Goal: Transaction & Acquisition: Book appointment/travel/reservation

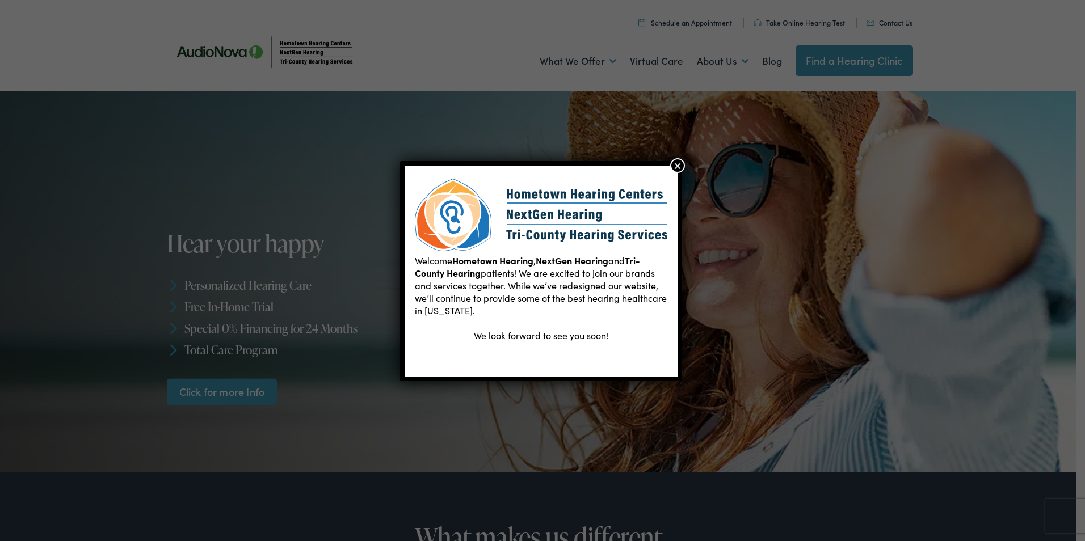
click at [675, 169] on button "×" at bounding box center [677, 165] width 15 height 15
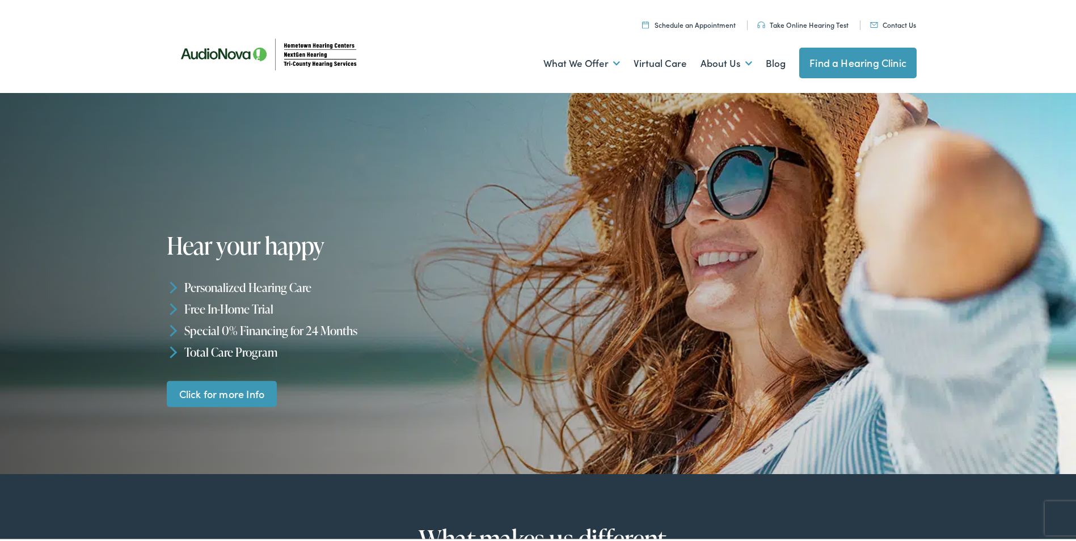
click at [849, 60] on link "Find a Hearing Clinic" at bounding box center [857, 60] width 117 height 31
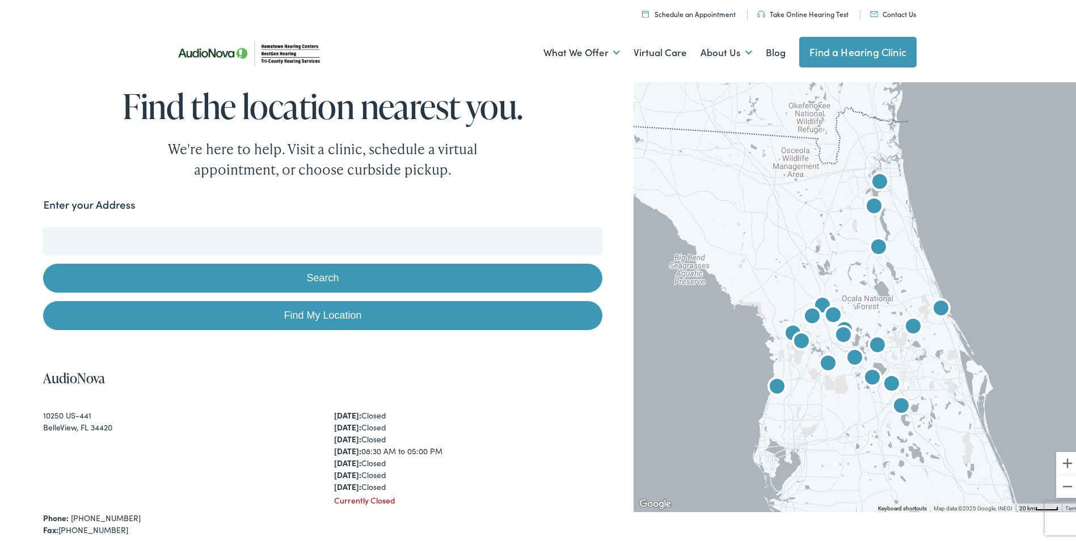
click at [237, 240] on input "Enter your Address" at bounding box center [322, 239] width 559 height 28
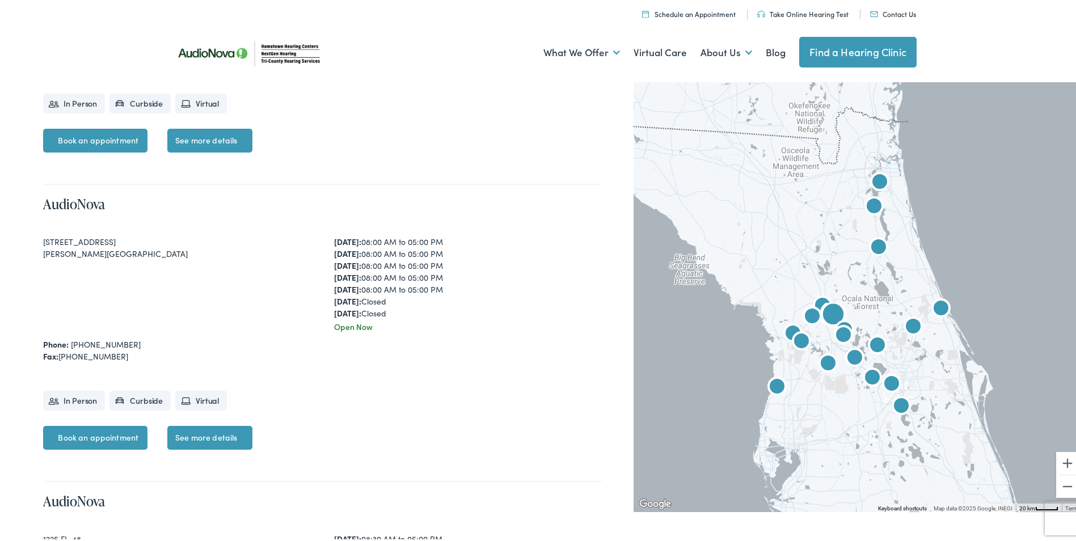
scroll to position [454, 0]
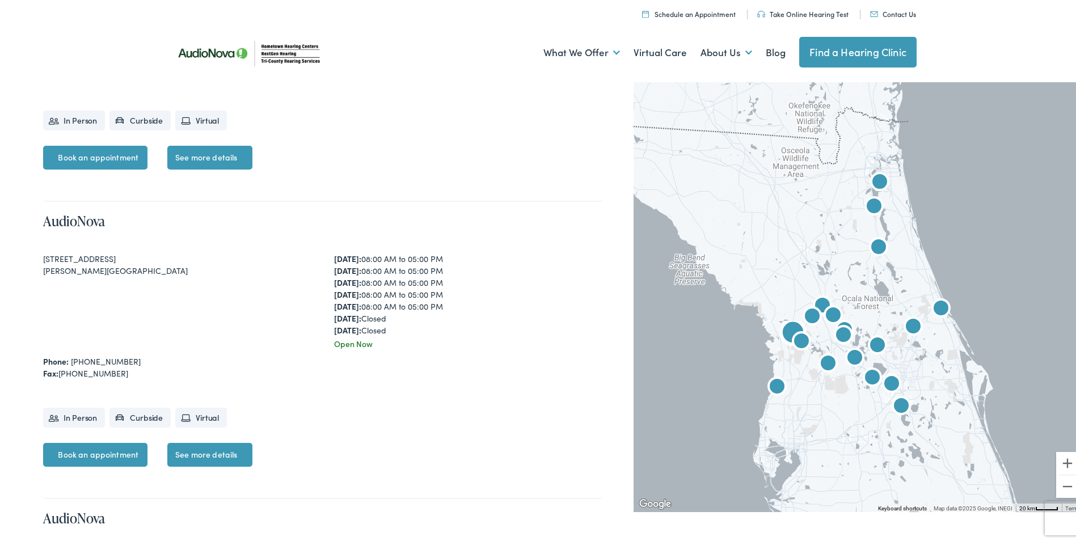
click at [204, 455] on link "See more details" at bounding box center [209, 453] width 85 height 24
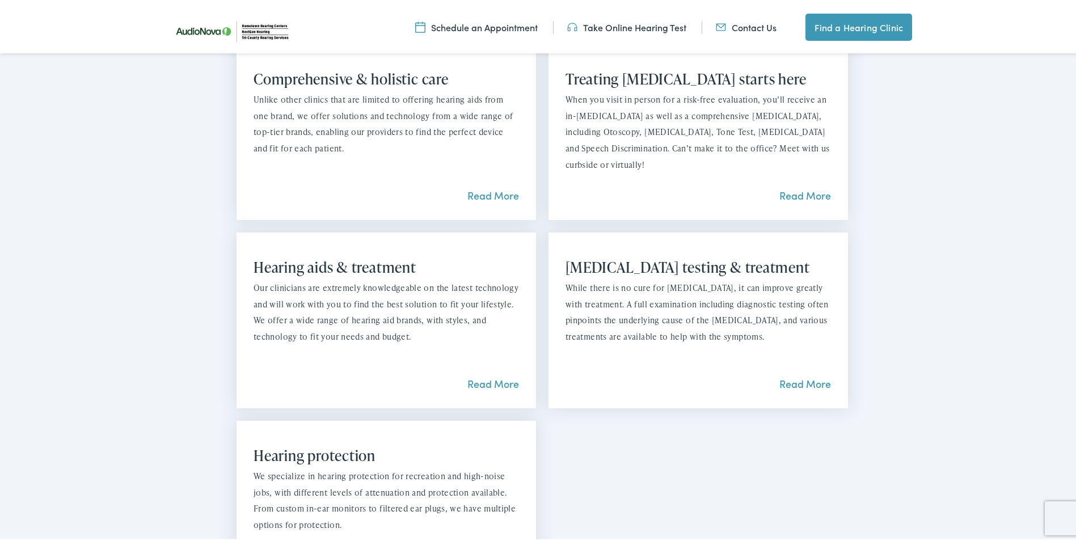
scroll to position [965, 0]
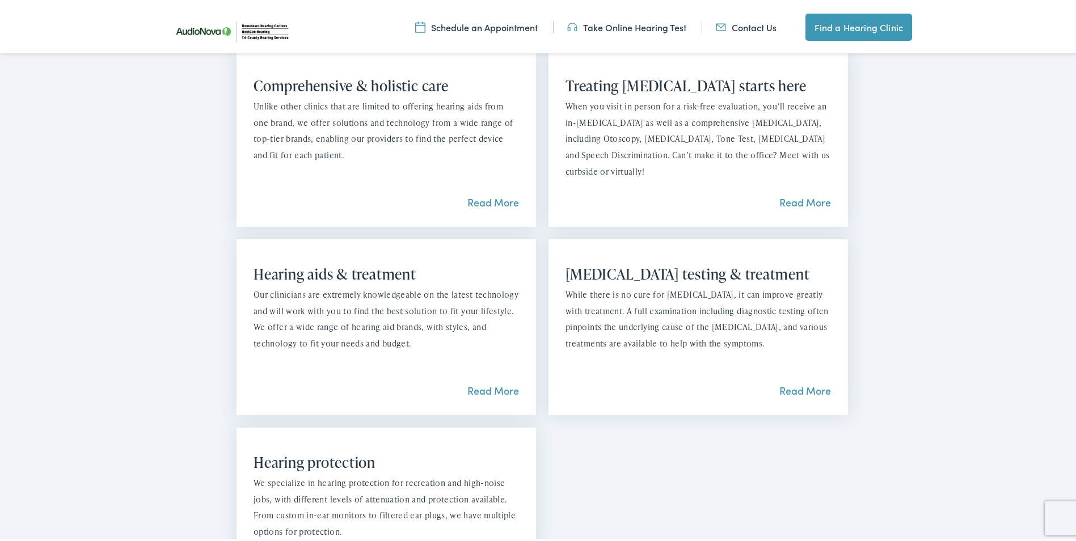
click at [795, 381] on link "Read More" at bounding box center [806, 388] width 52 height 14
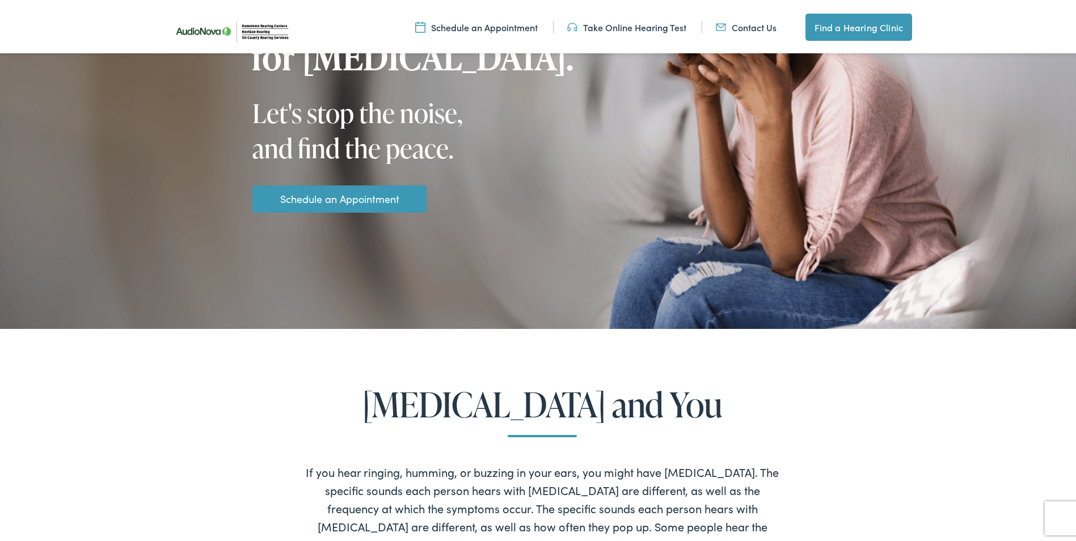
scroll to position [284, 0]
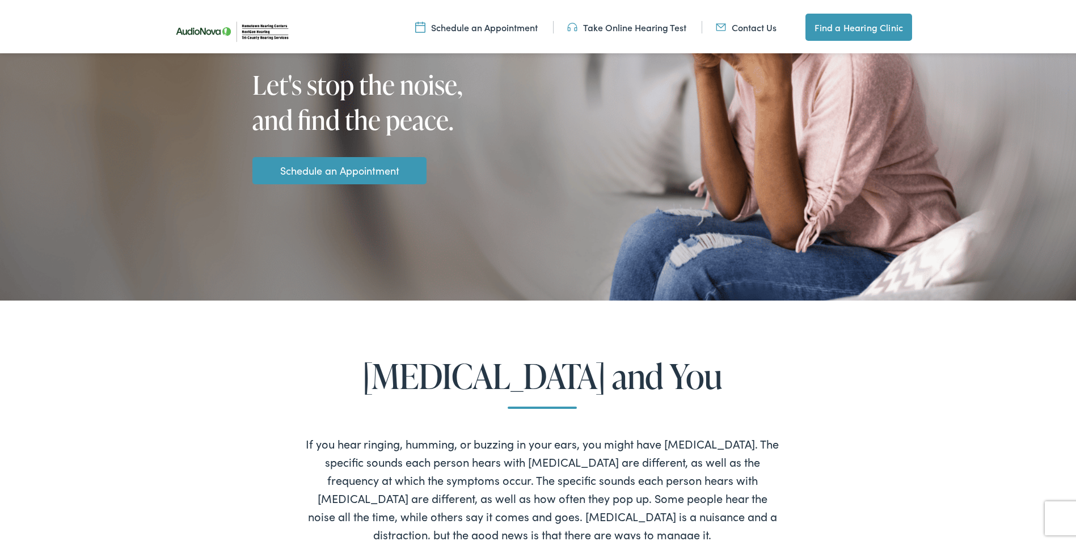
click at [333, 172] on link "Schedule an Appointment" at bounding box center [339, 168] width 119 height 15
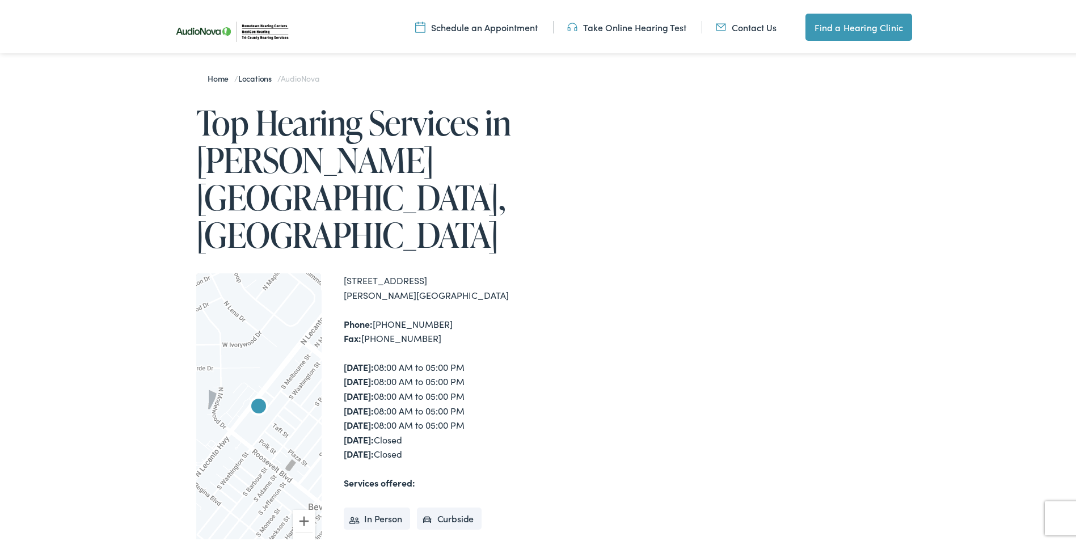
scroll to position [170, 0]
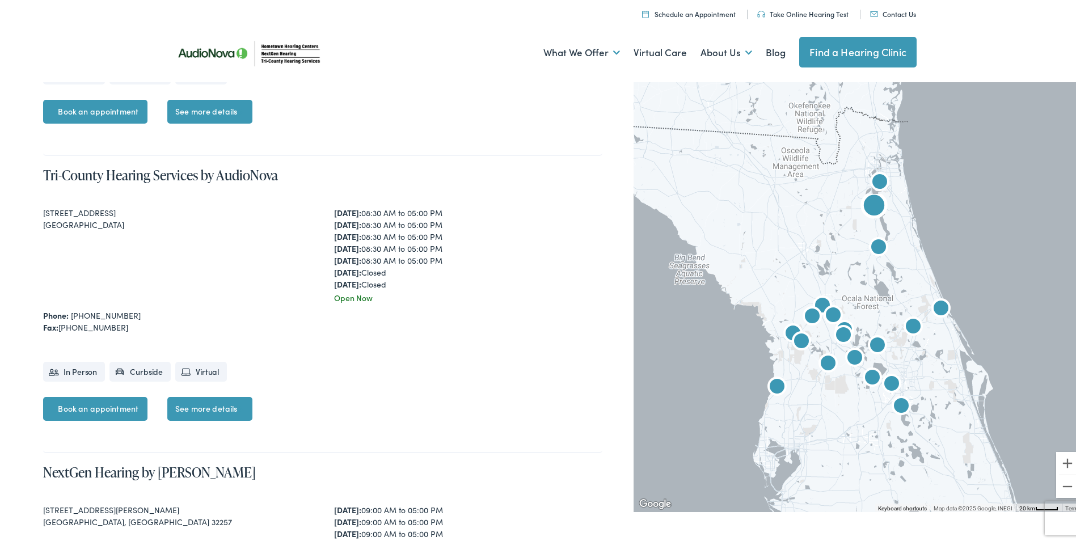
scroll to position [2043, 0]
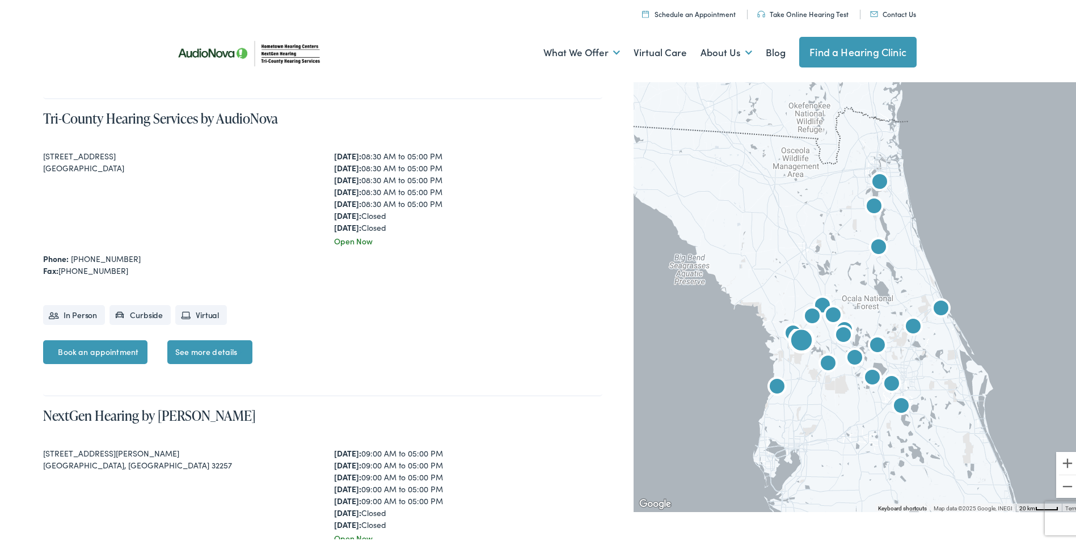
click at [70, 351] on link "Book an appointment" at bounding box center [95, 350] width 104 height 24
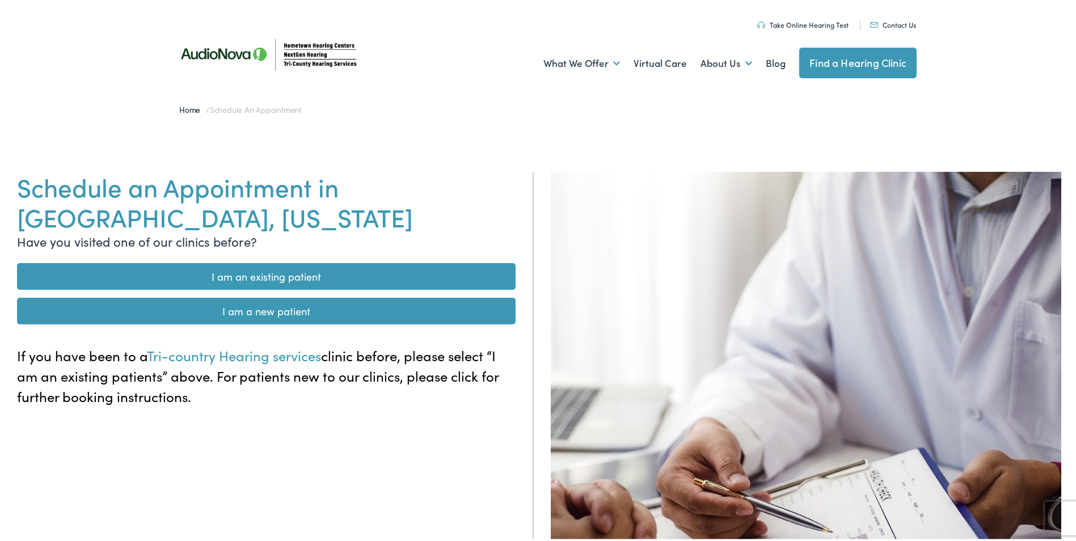
click at [261, 312] on link "I am a new patient" at bounding box center [266, 309] width 499 height 27
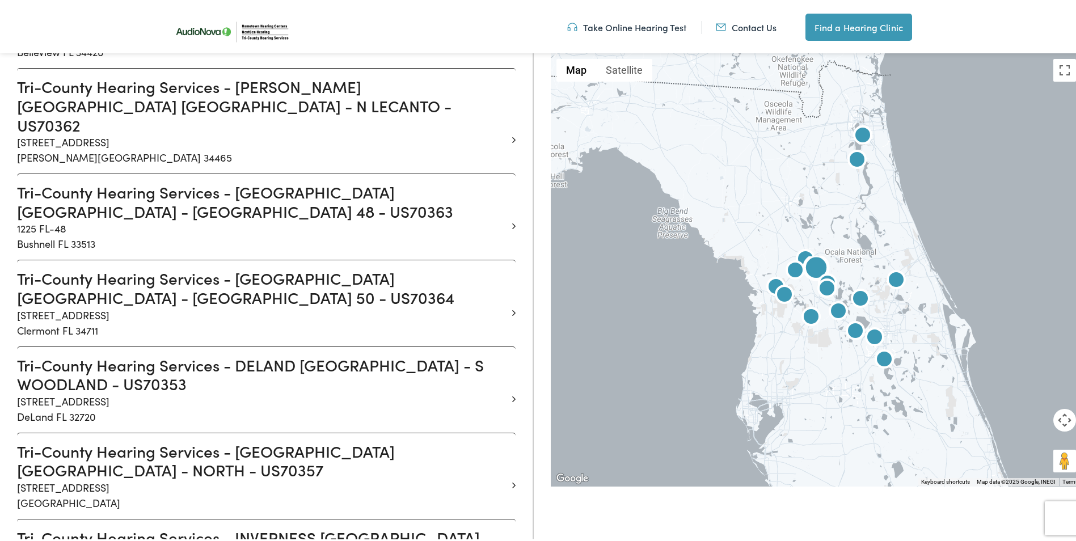
scroll to position [454, 0]
